Goal: Task Accomplishment & Management: Complete application form

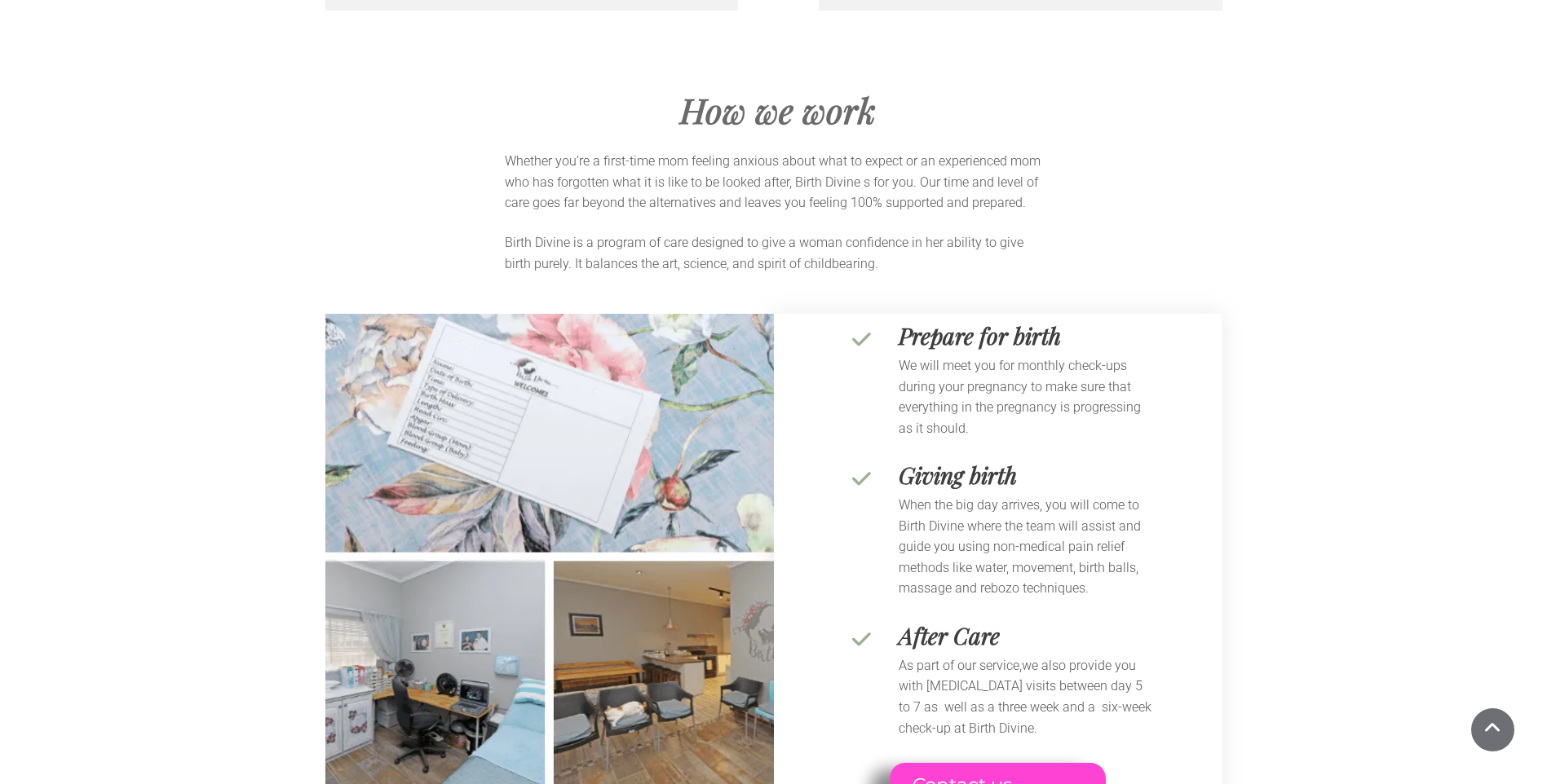
scroll to position [10680, 0]
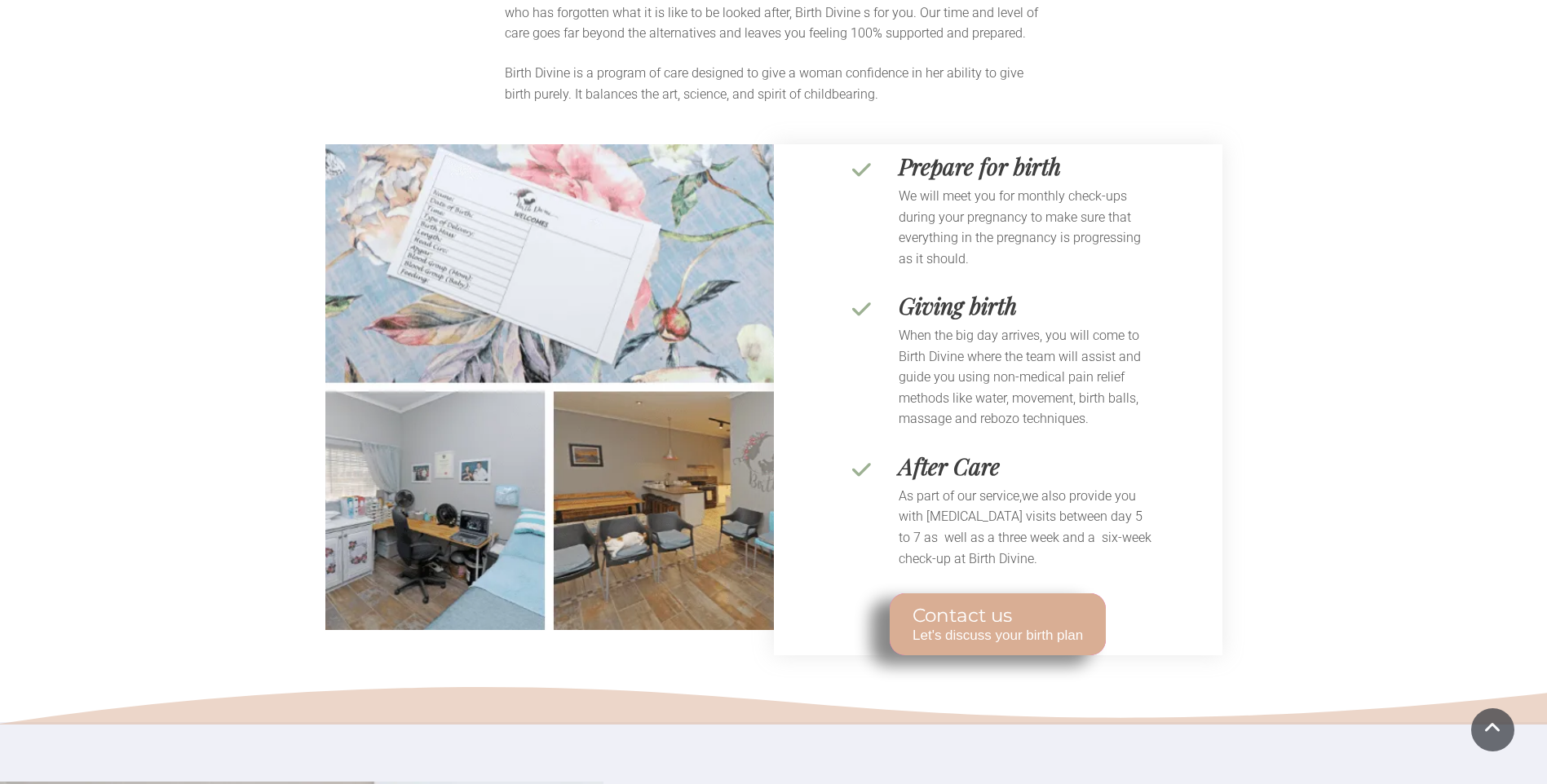
click at [1026, 627] on span "Let's discuss your birth plan" at bounding box center [997, 635] width 170 height 16
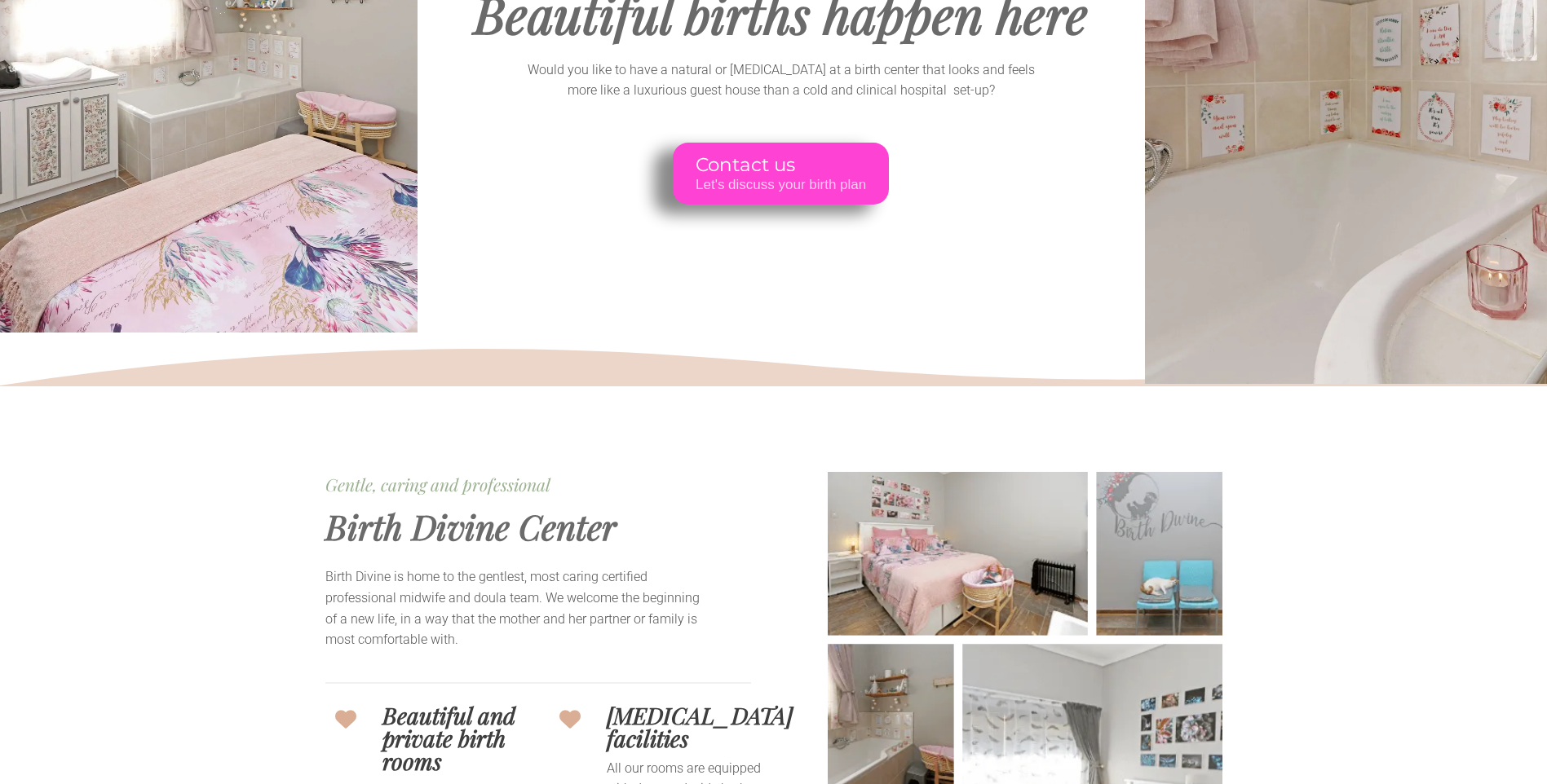
scroll to position [0, 0]
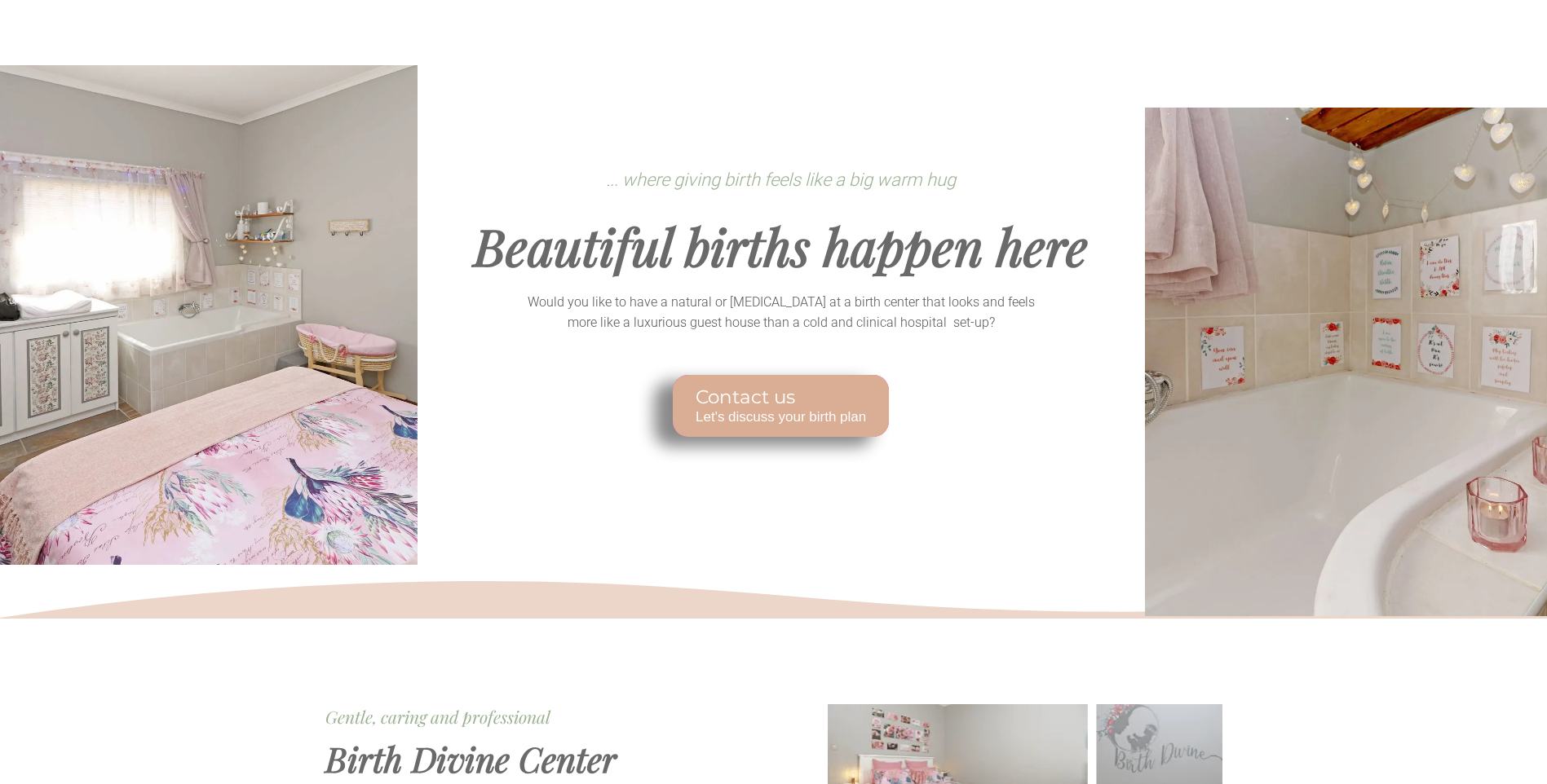
click at [823, 417] on span "Let's discuss your birth plan" at bounding box center [781, 417] width 170 height 16
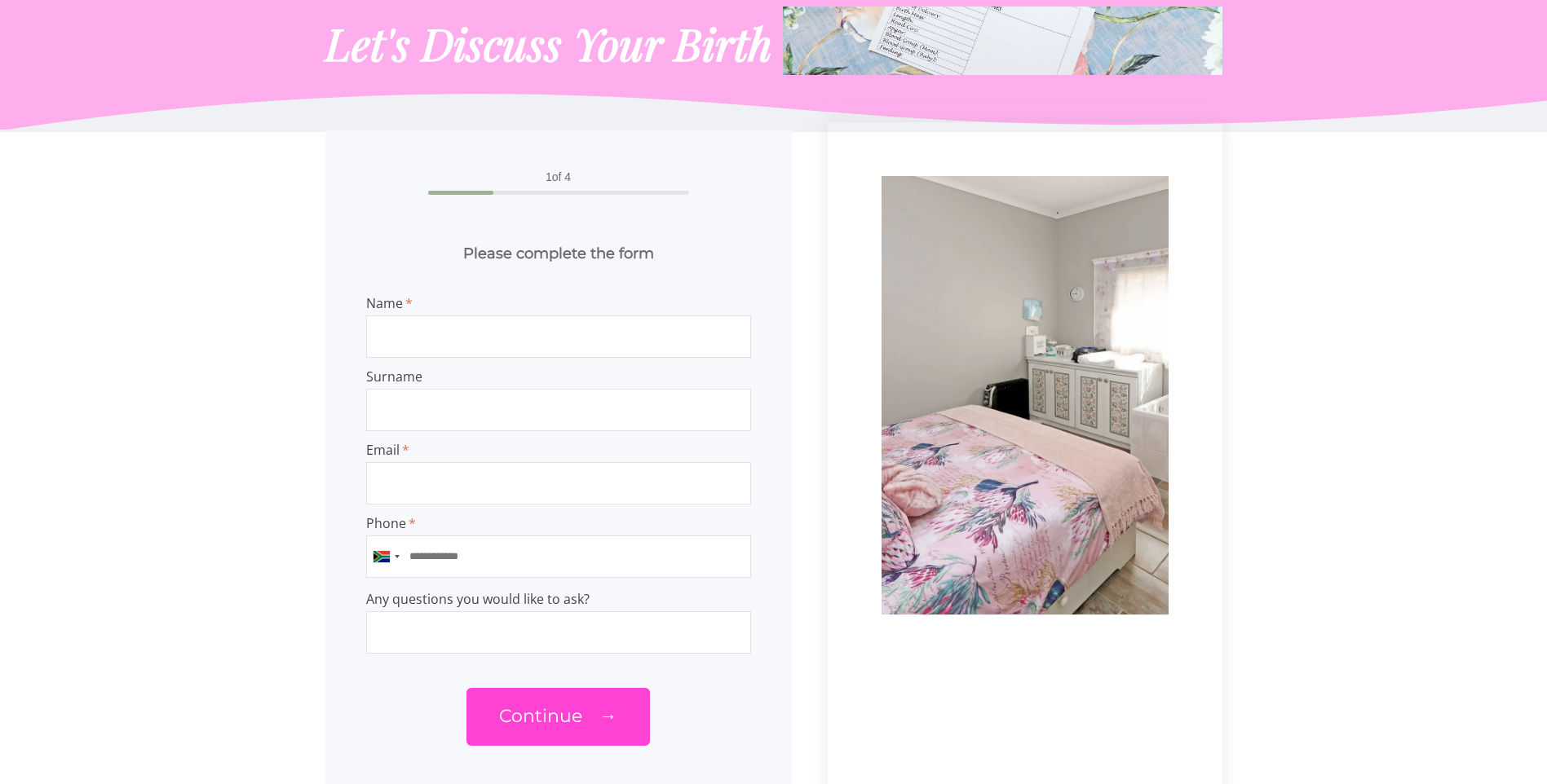
click at [509, 344] on input "Name" at bounding box center [558, 337] width 385 height 43
type input "**********"
